Goal: Navigation & Orientation: Find specific page/section

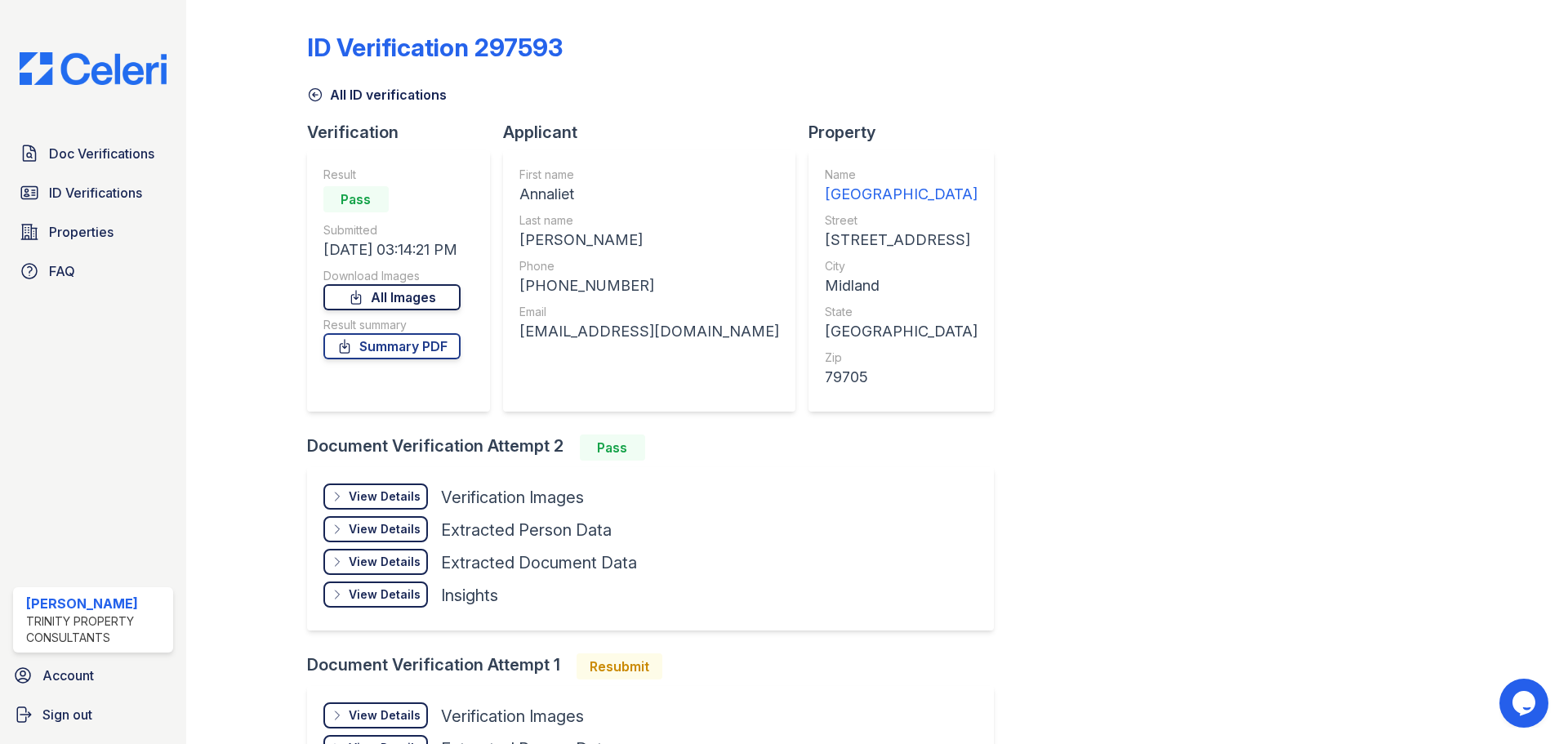
scroll to position [20, 0]
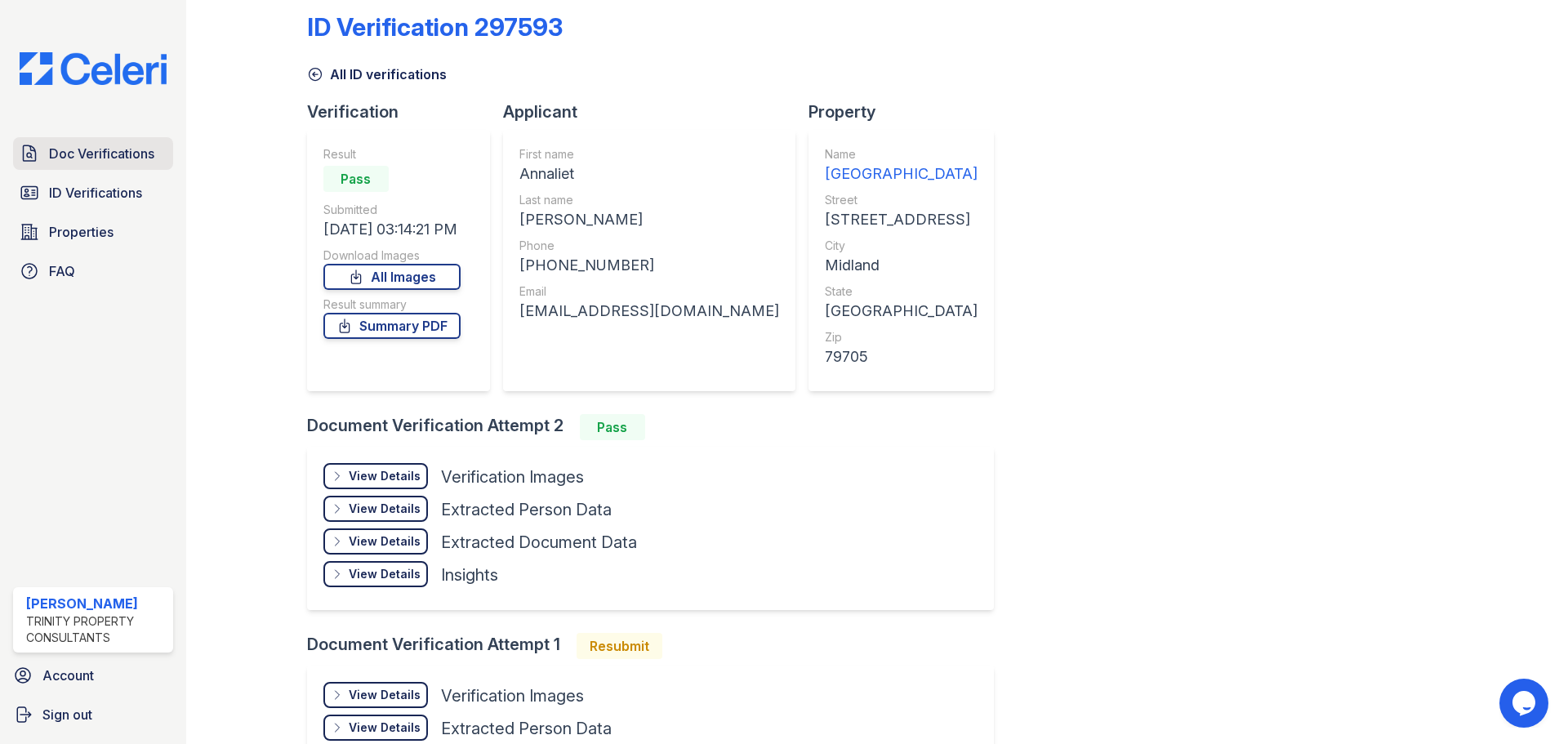
click at [56, 163] on span "Doc Verifications" at bounding box center [101, 154] width 106 height 20
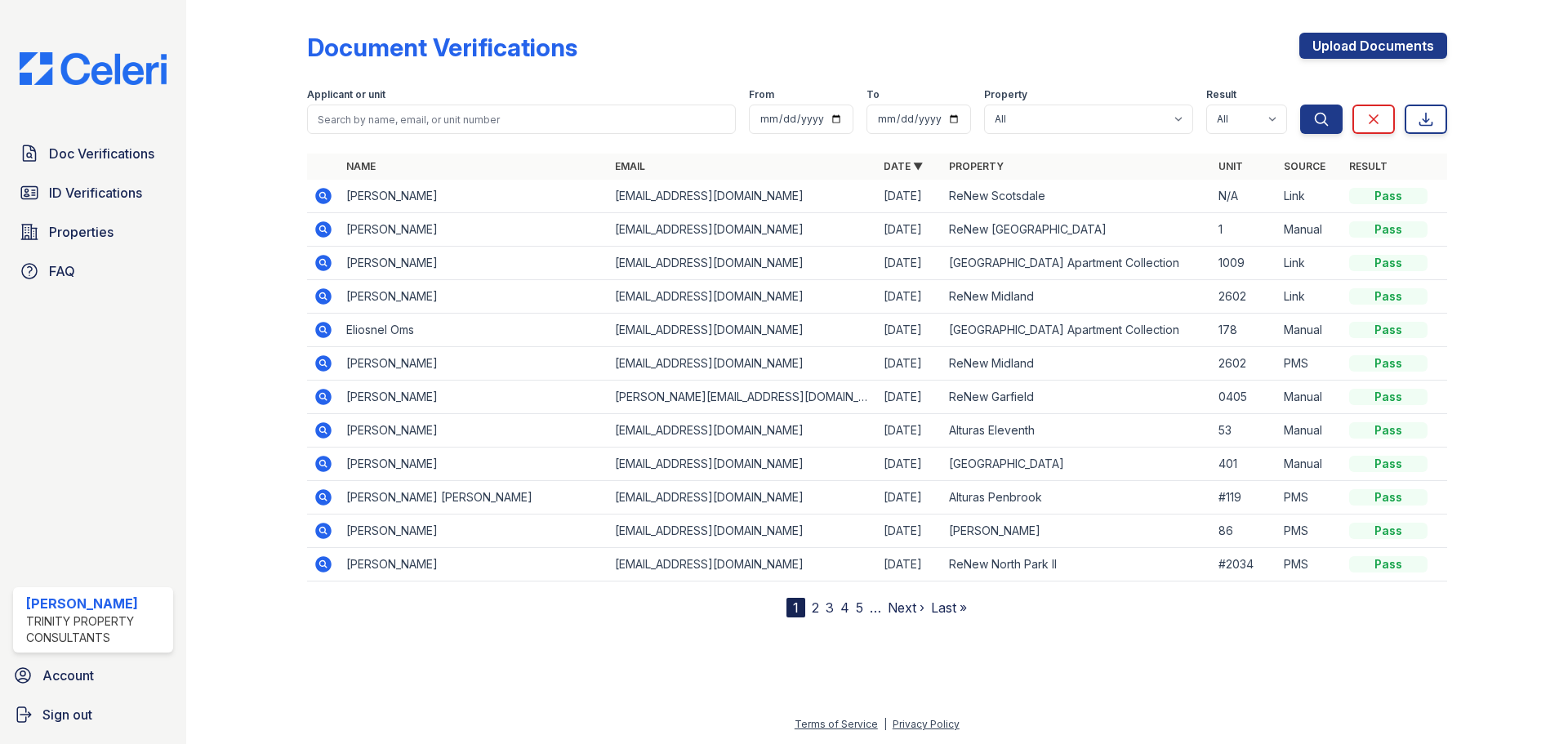
click at [83, 218] on link "Properties" at bounding box center [93, 232] width 160 height 33
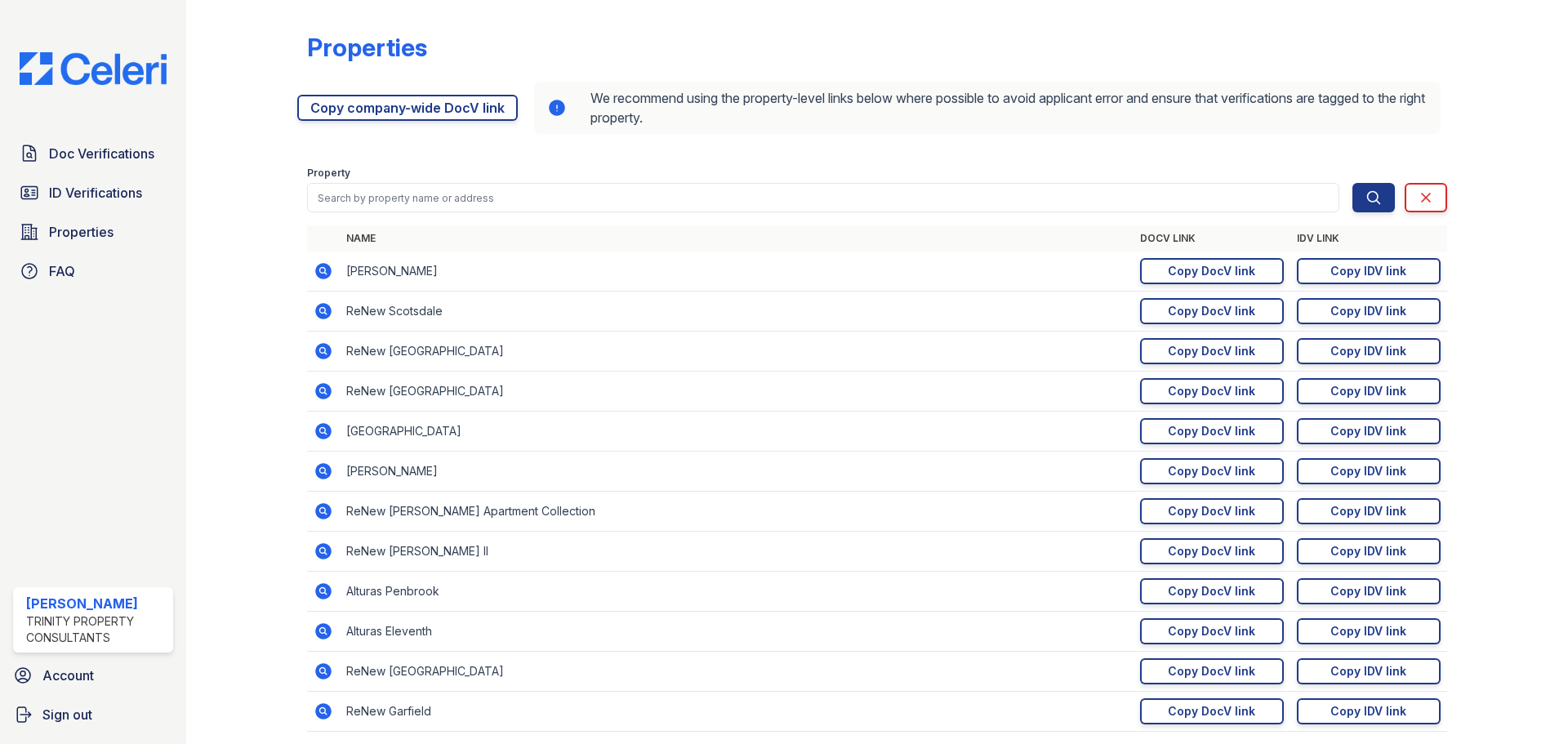
click at [83, 202] on span "ID Verifications" at bounding box center [96, 193] width 93 height 20
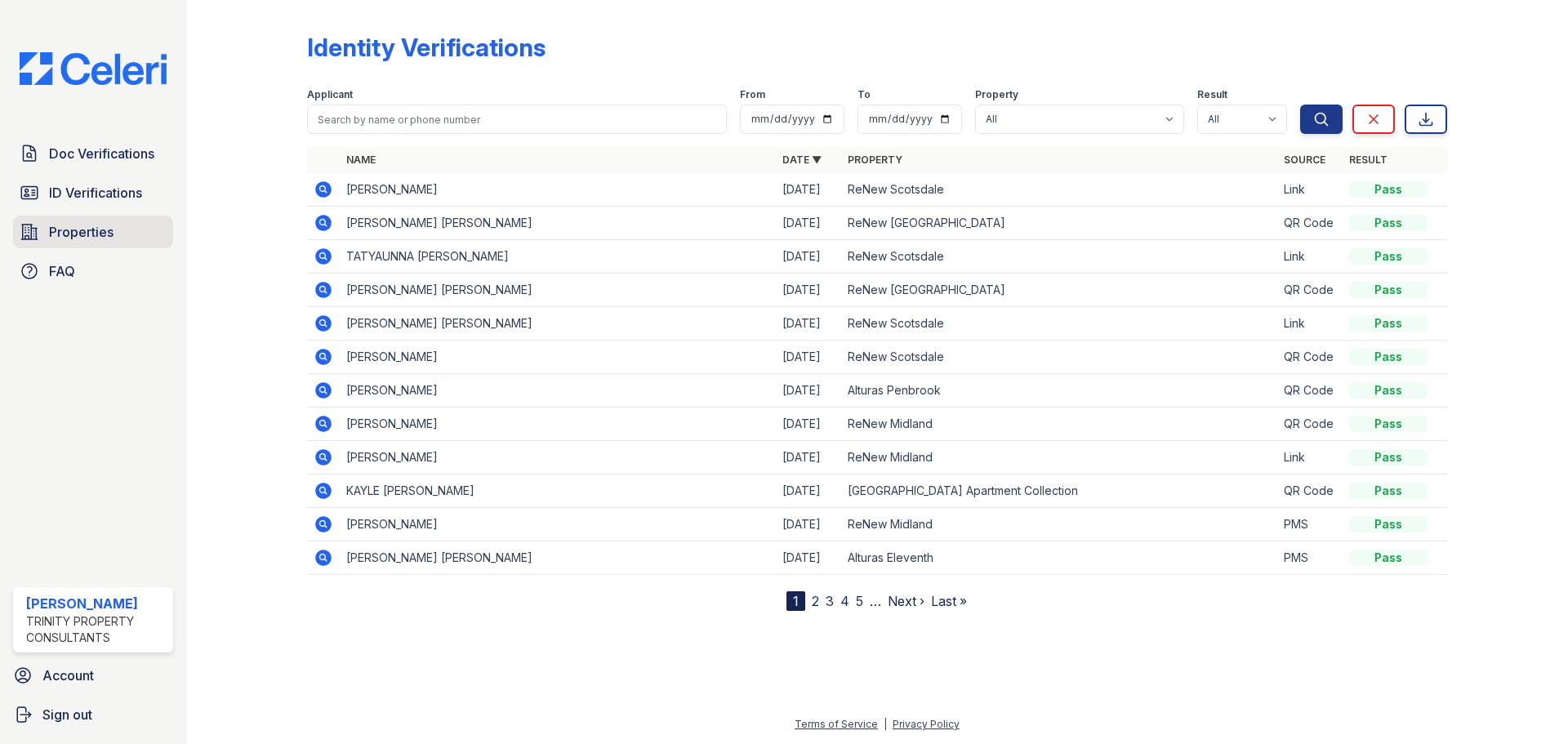
click at [90, 229] on span "Properties" at bounding box center [81, 232] width 65 height 20
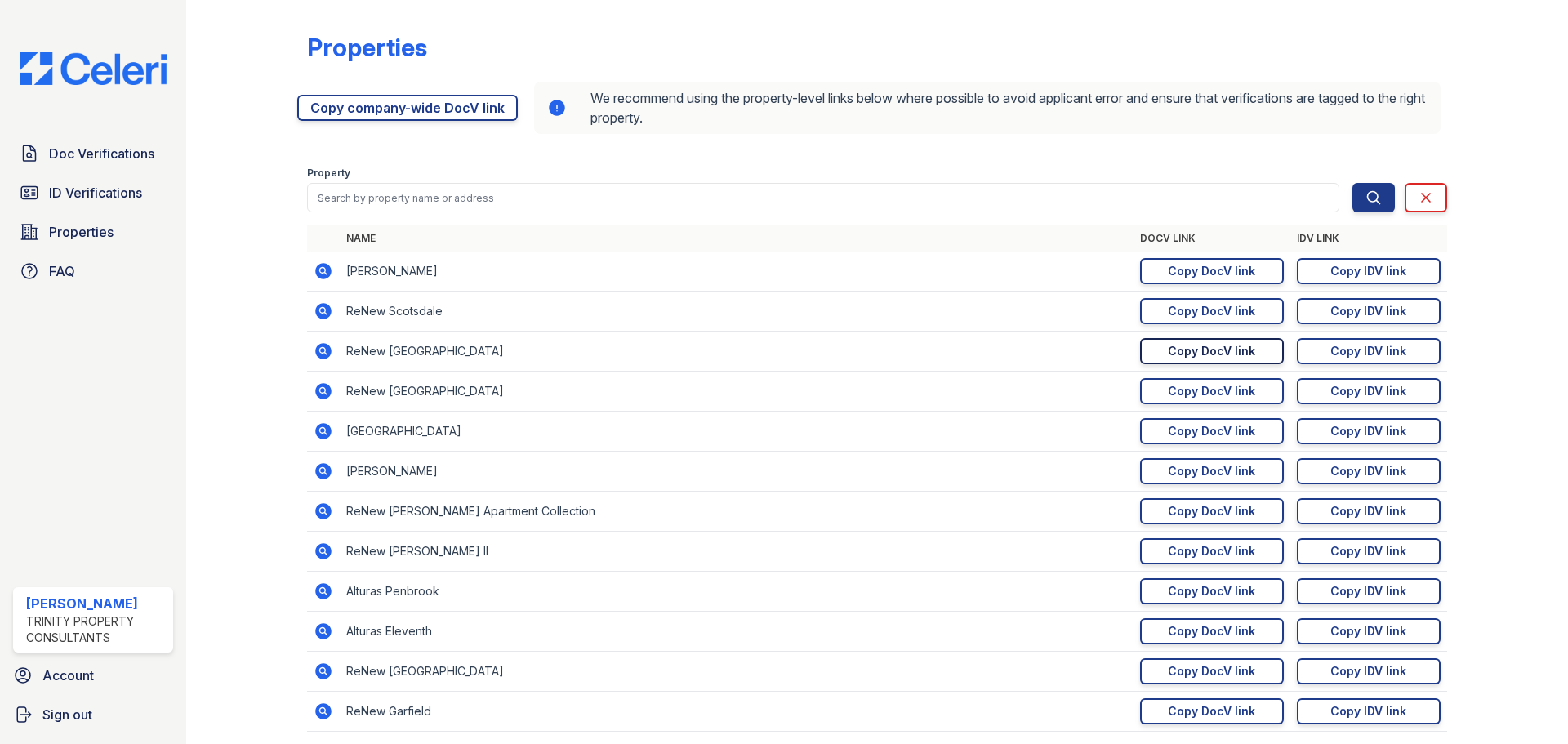
click at [1182, 343] on div "Copy DocV link" at bounding box center [1211, 351] width 88 height 16
click at [114, 147] on span "Doc Verifications" at bounding box center [101, 154] width 106 height 20
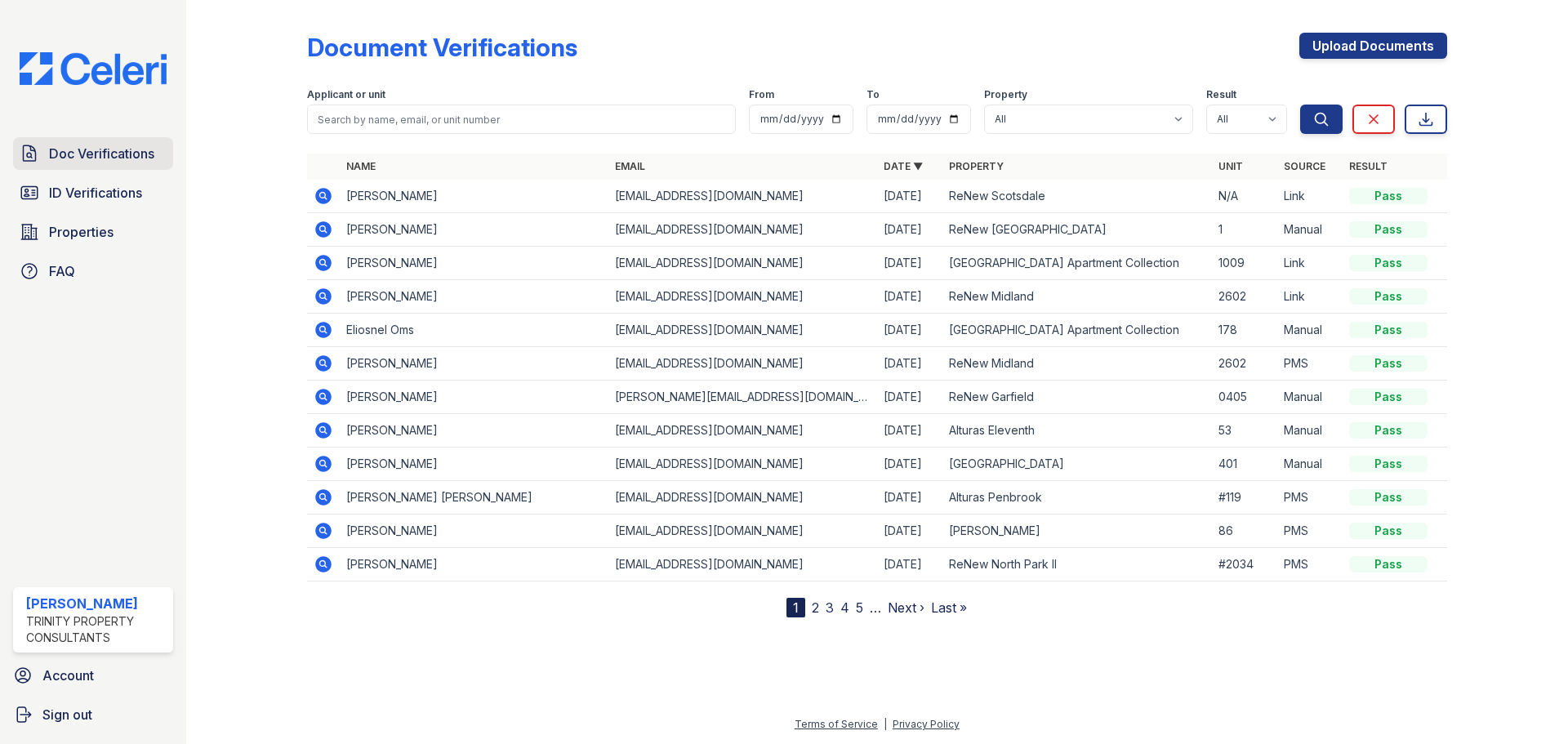
click at [53, 153] on span "Doc Verifications" at bounding box center [101, 154] width 106 height 20
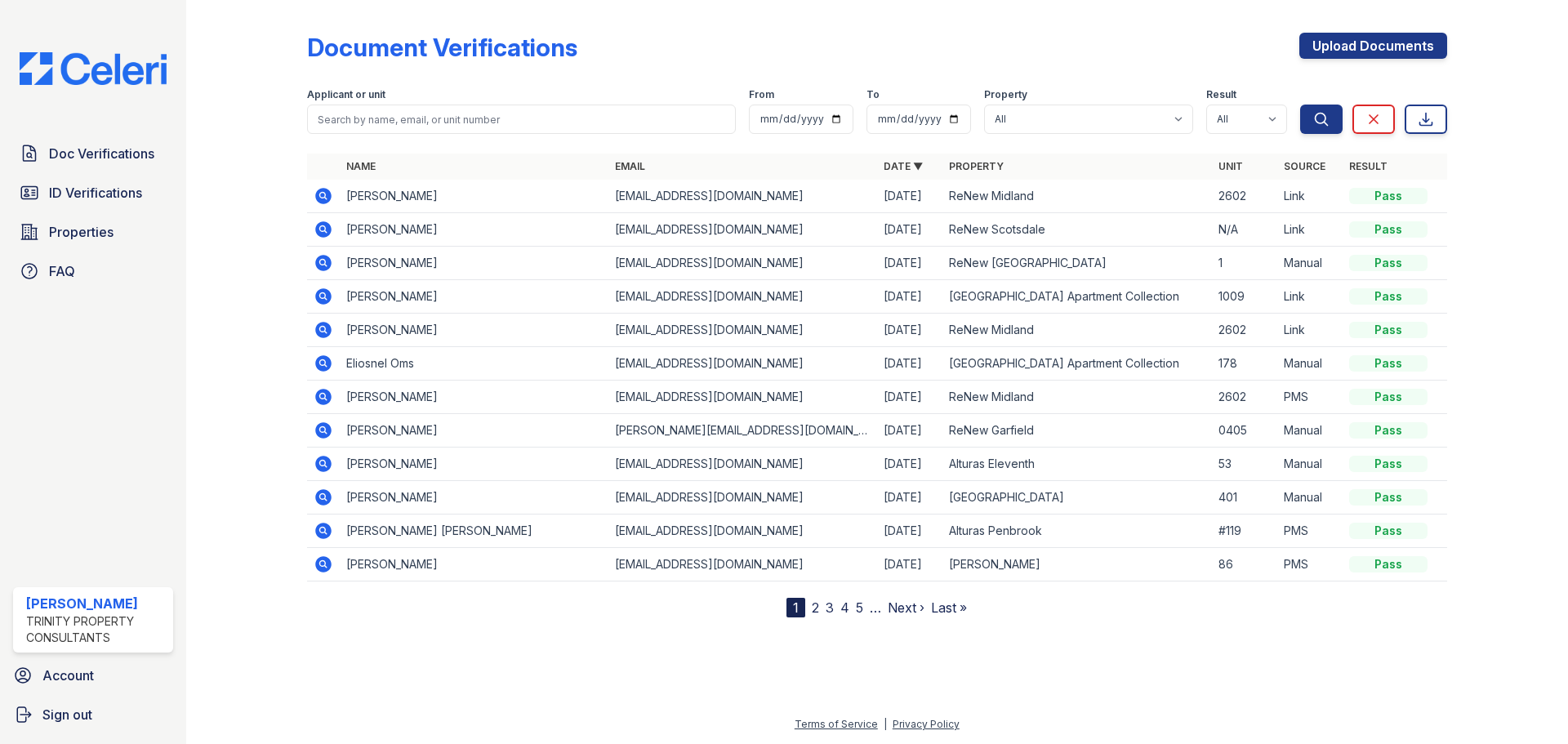
click at [71, 199] on span "ID Verifications" at bounding box center [96, 193] width 93 height 20
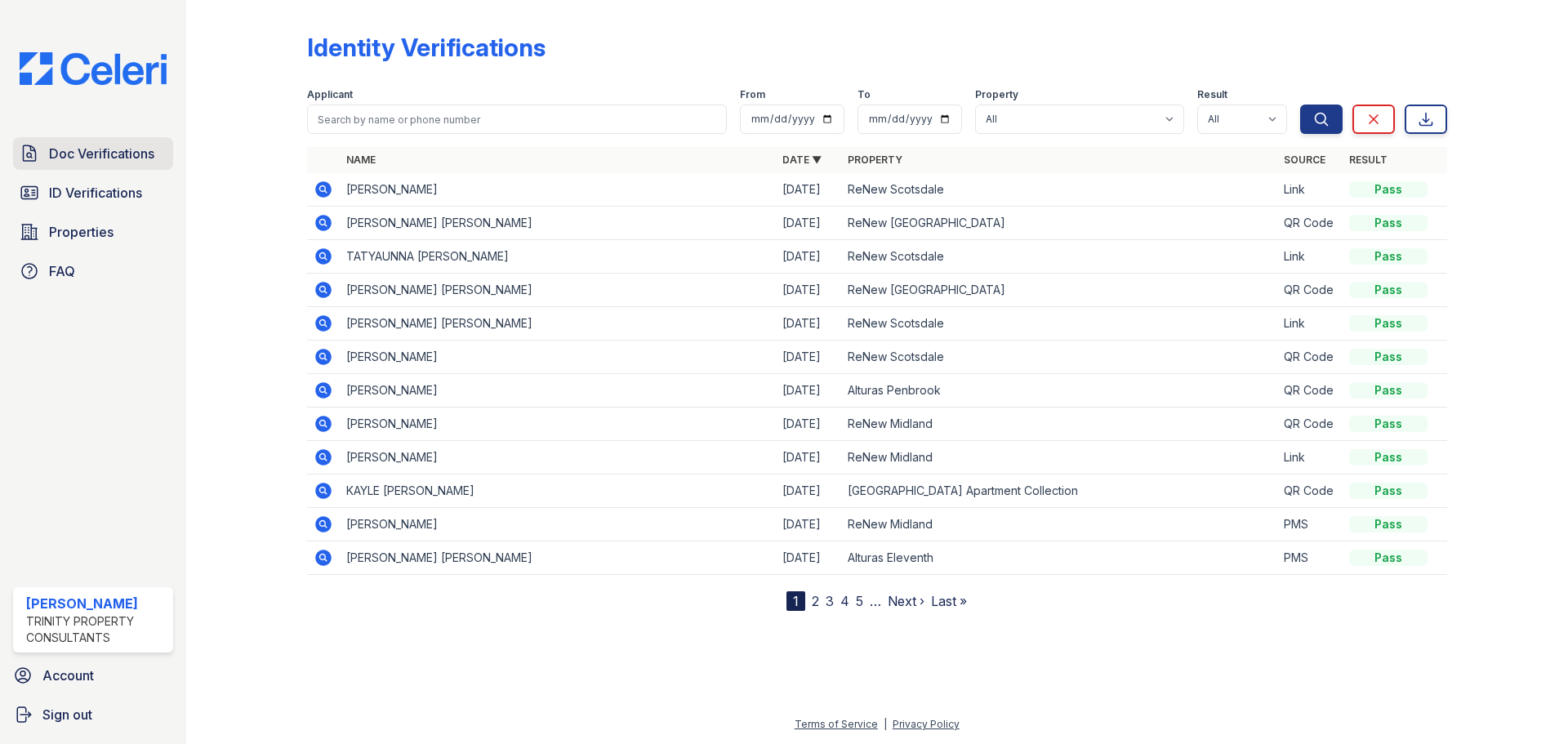
click at [82, 157] on span "Doc Verifications" at bounding box center [101, 154] width 106 height 20
